Goal: Book appointment/travel/reservation

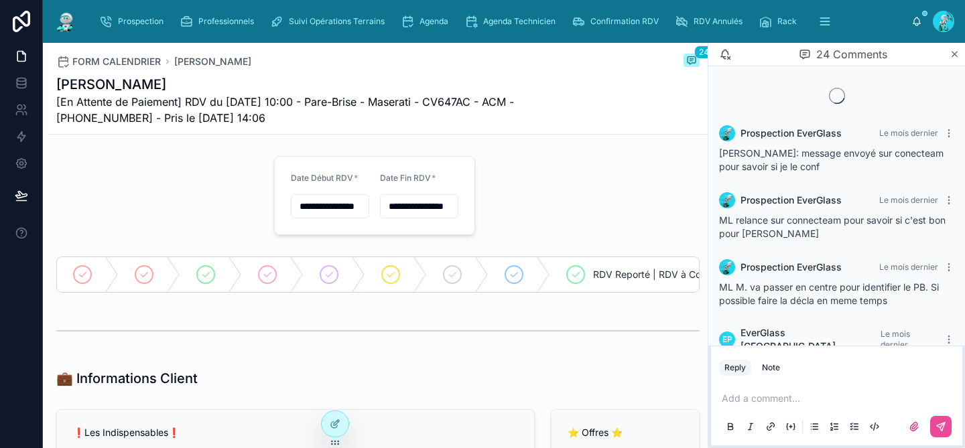
scroll to position [1952, 0]
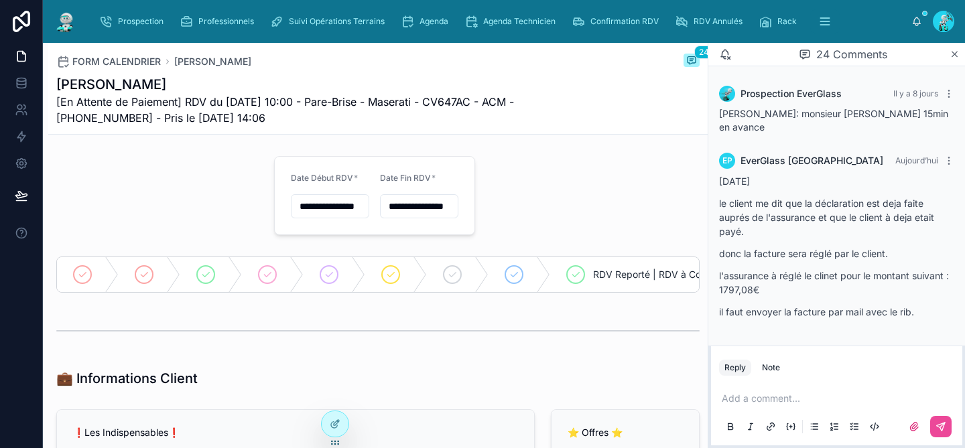
click at [787, 397] on p at bounding box center [838, 398] width 235 height 13
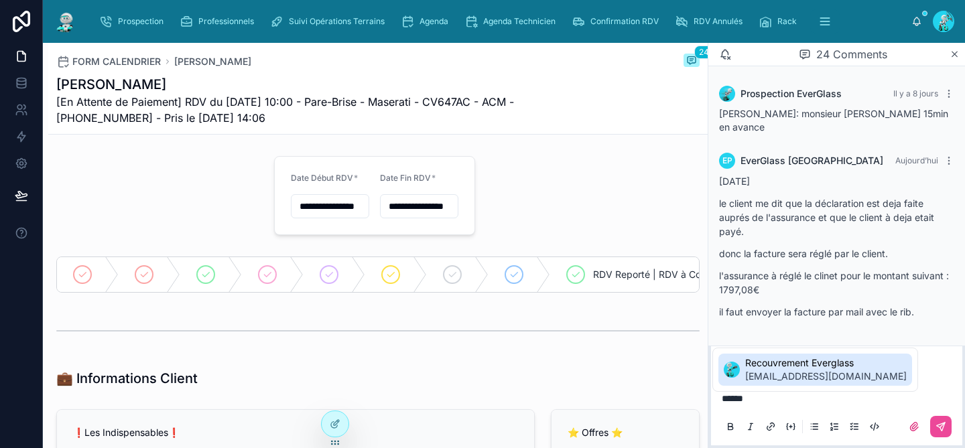
click at [803, 374] on span "[EMAIL_ADDRESS][DOMAIN_NAME]" at bounding box center [825, 376] width 161 height 13
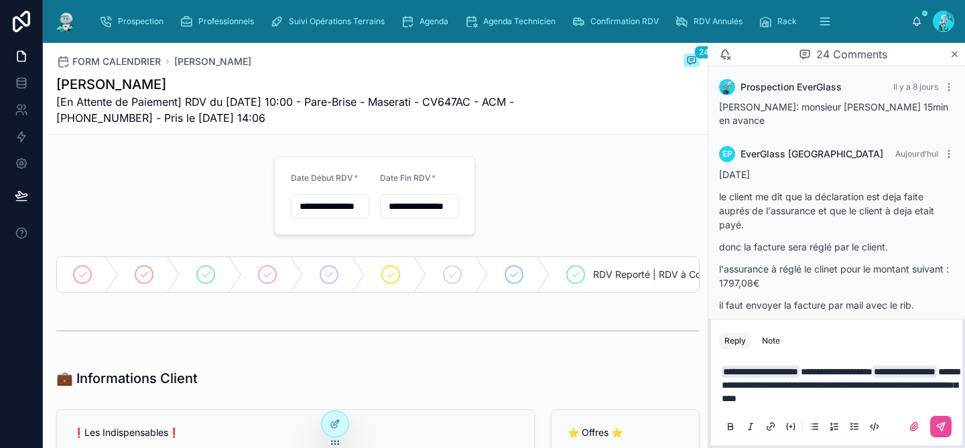
click at [953, 432] on div at bounding box center [836, 426] width 235 height 27
click at [946, 429] on button at bounding box center [940, 426] width 21 height 21
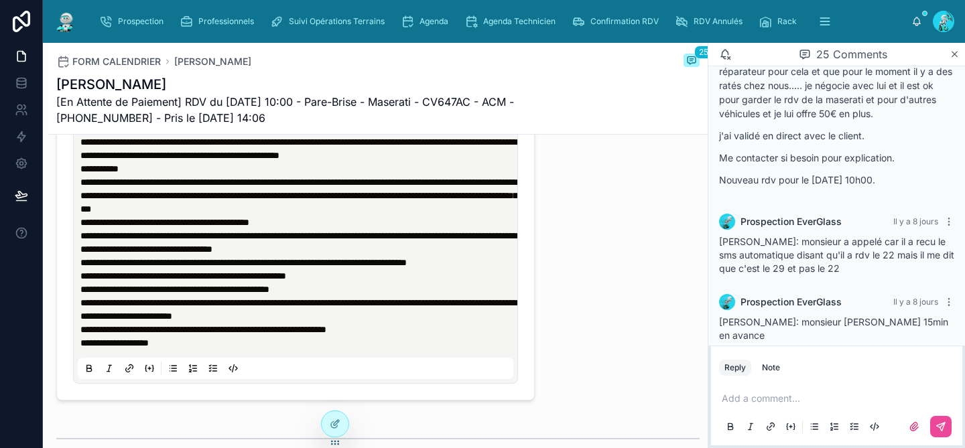
scroll to position [2032, 0]
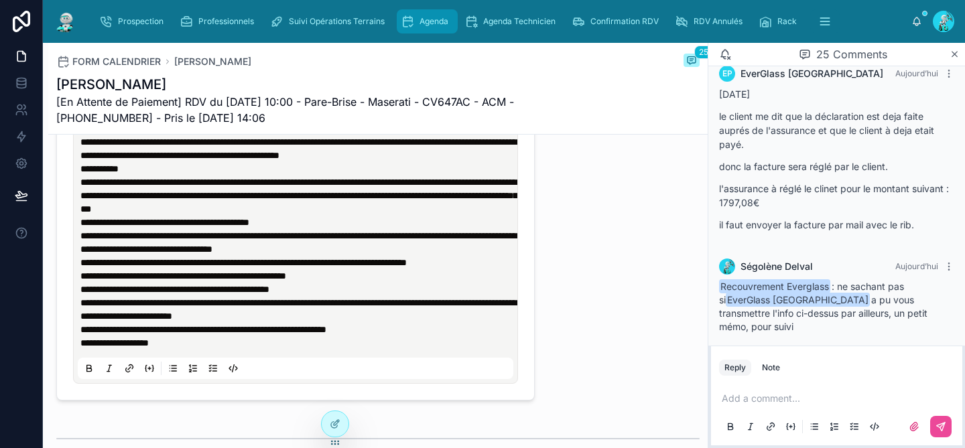
click at [446, 16] on span "Agenda" at bounding box center [433, 21] width 29 height 11
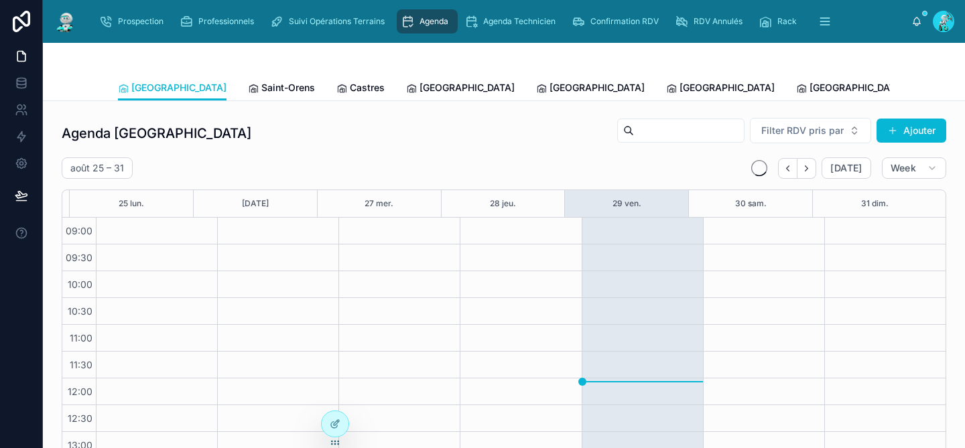
scroll to position [211, 0]
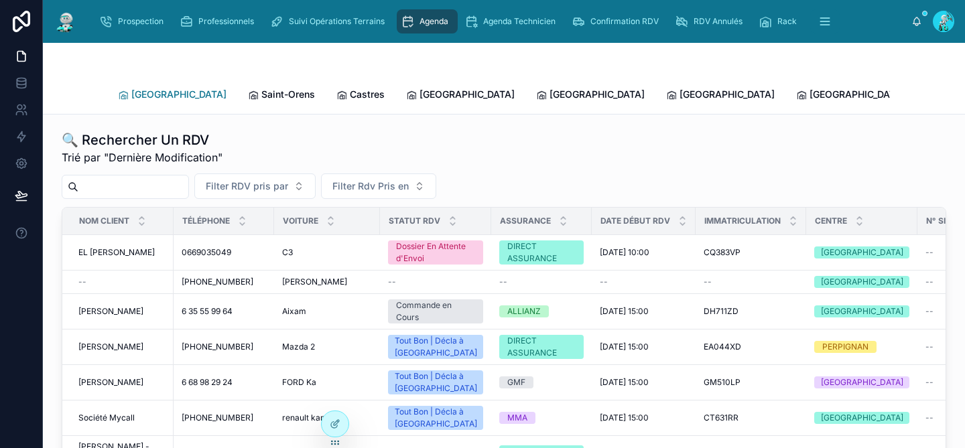
click at [149, 82] on link "[GEOGRAPHIC_DATA]" at bounding box center [172, 95] width 109 height 27
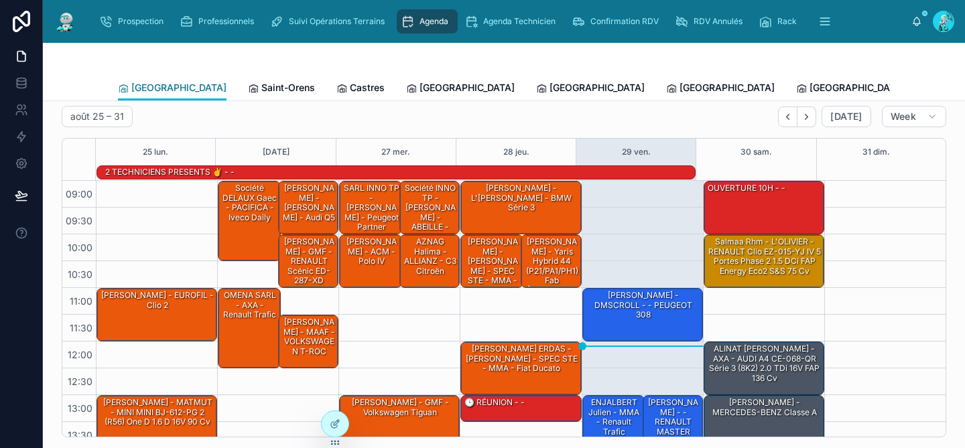
scroll to position [40, 0]
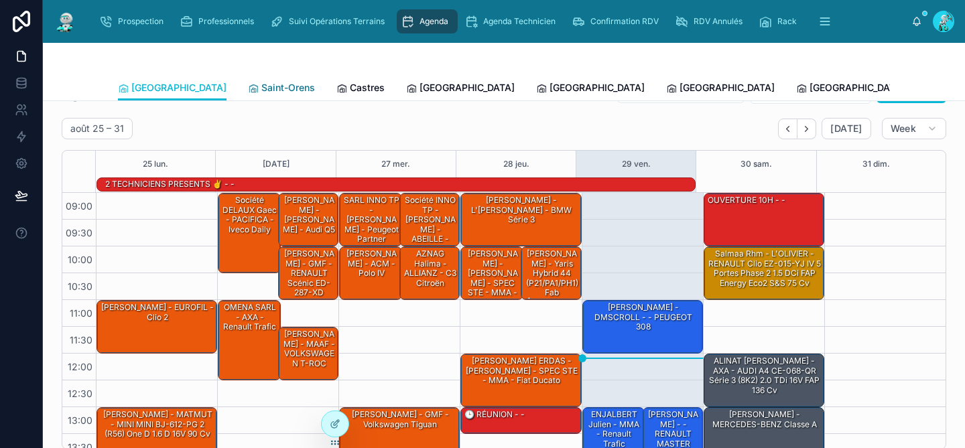
click at [261, 88] on span "Saint-Orens" at bounding box center [288, 87] width 54 height 13
